Goal: Information Seeking & Learning: Check status

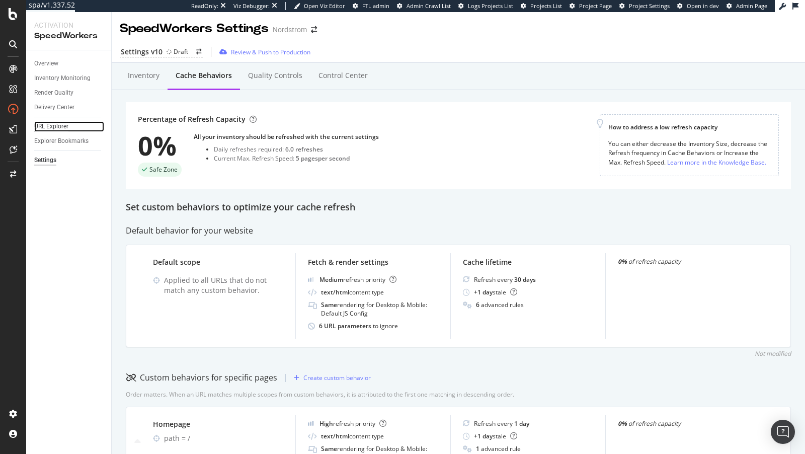
click at [41, 125] on div "URL Explorer" at bounding box center [51, 126] width 34 height 11
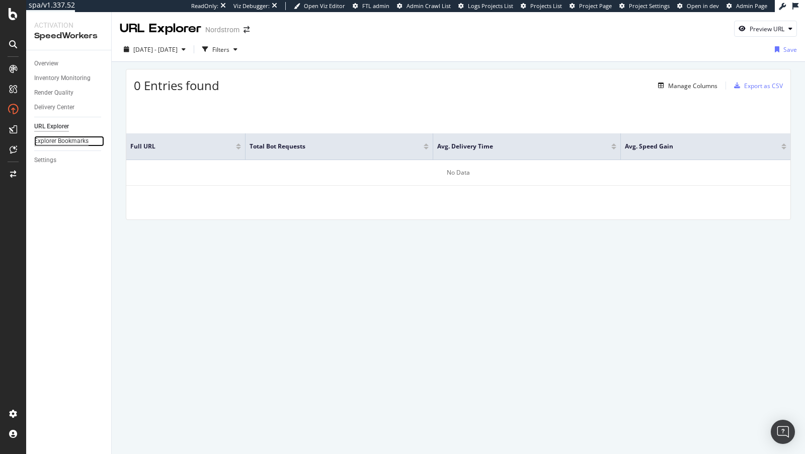
click at [67, 143] on div "Explorer Bookmarks" at bounding box center [61, 141] width 54 height 11
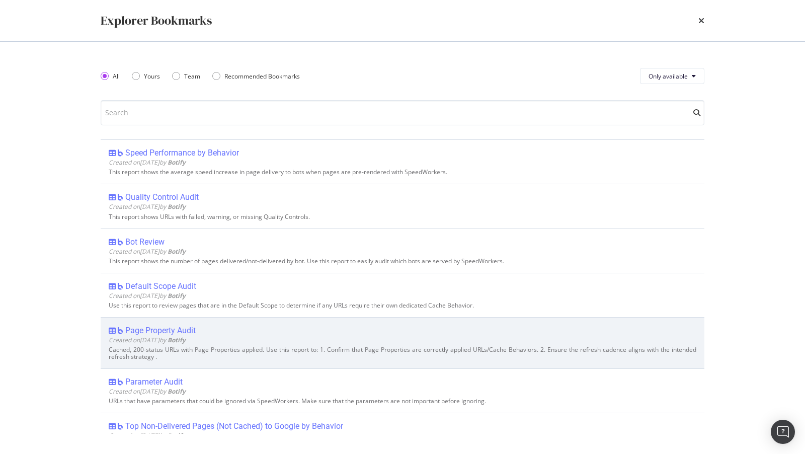
click at [167, 326] on div "Page Property Audit" at bounding box center [160, 331] width 70 height 10
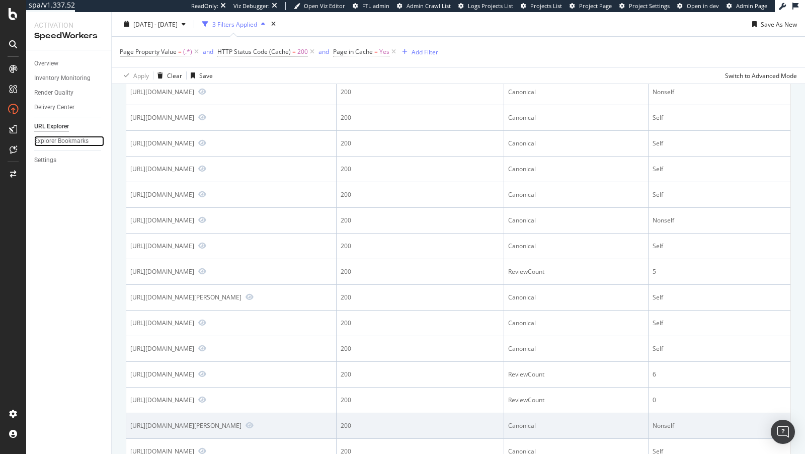
scroll to position [756, 0]
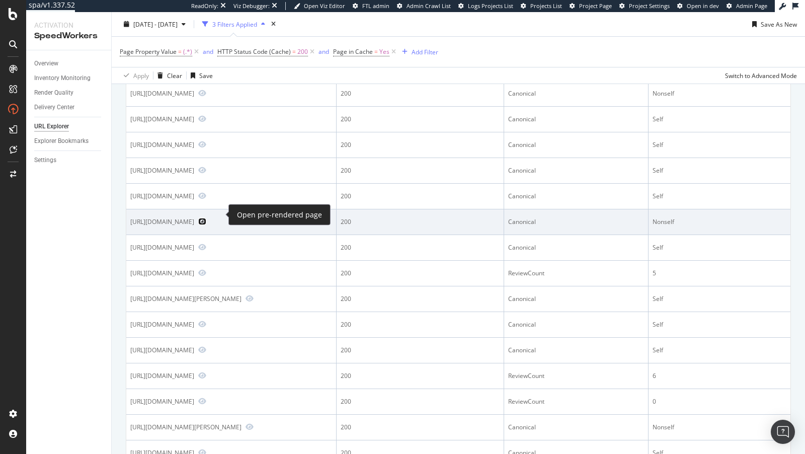
click at [206, 218] on icon "Preview https://www.nordstrom.com/" at bounding box center [202, 221] width 8 height 7
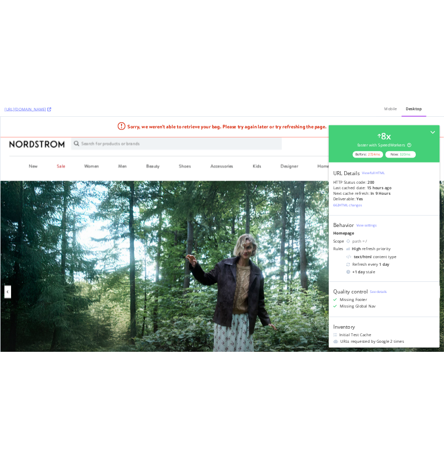
scroll to position [59, 0]
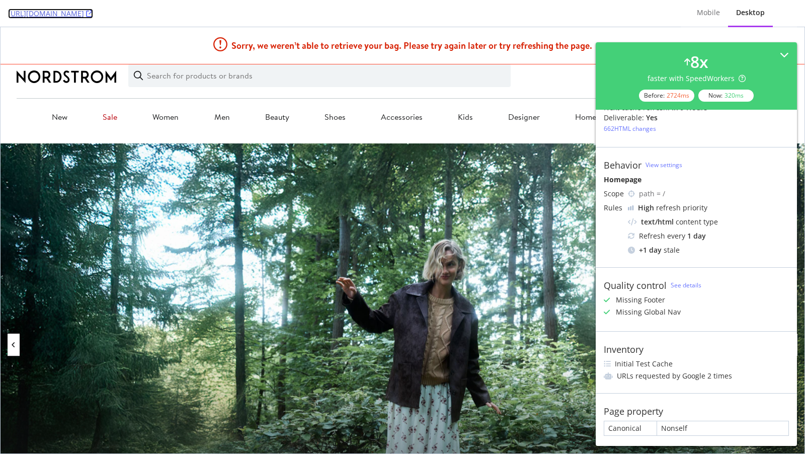
click at [34, 15] on link "[URL][DOMAIN_NAME]" at bounding box center [50, 14] width 85 height 10
